Goal: Browse casually

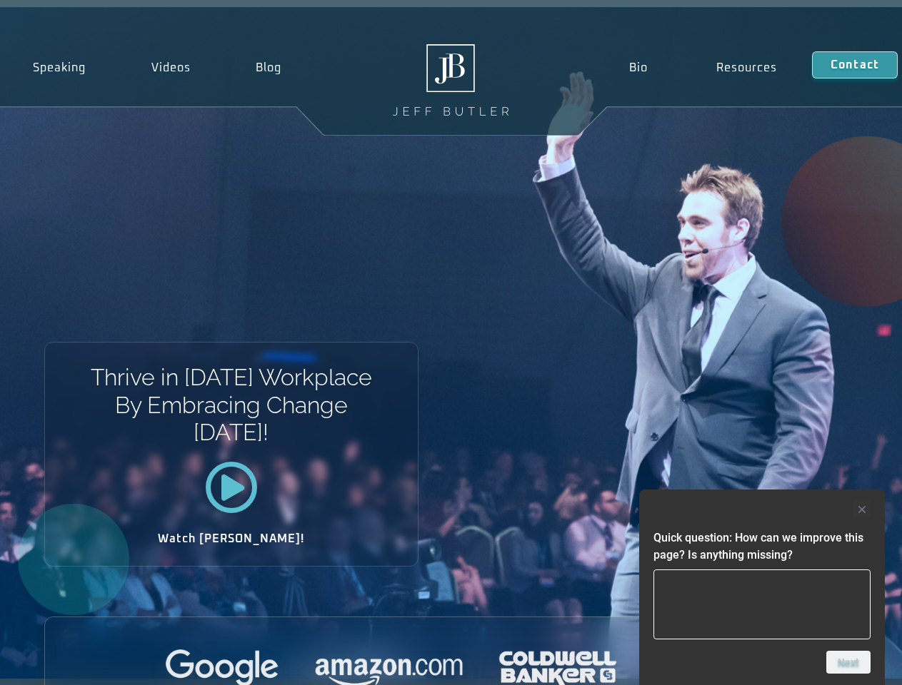
click at [451, 343] on div "Thrive in [DATE] Workplace By Embracing Change [DATE]! Watch [PERSON_NAME]!" at bounding box center [451, 343] width 902 height 672
click at [762, 510] on div at bounding box center [761, 509] width 217 height 17
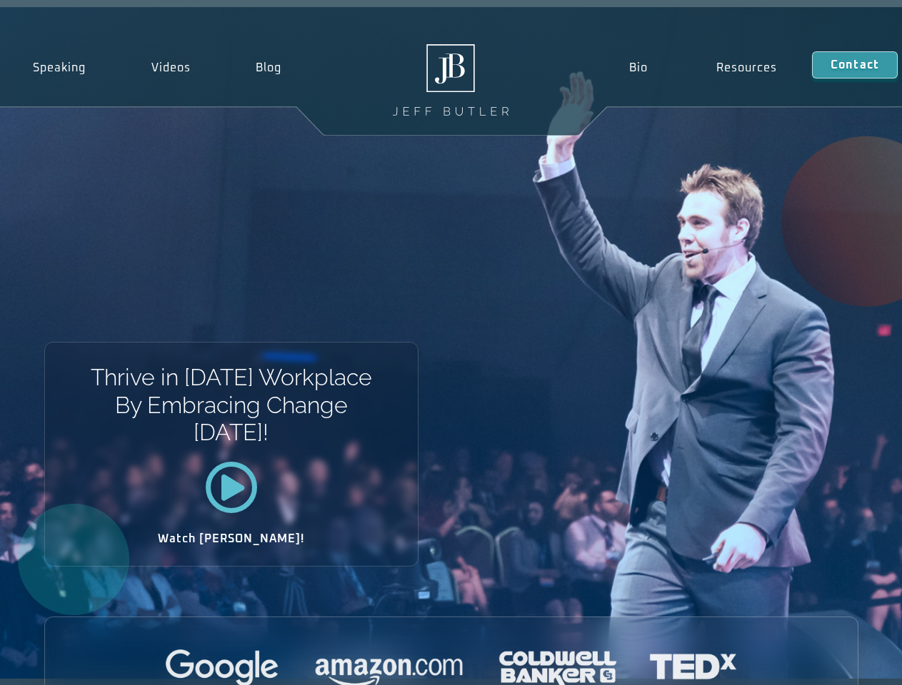
click at [848, 663] on div at bounding box center [451, 669] width 813 height 39
